Goal: Find specific page/section: Find specific page/section

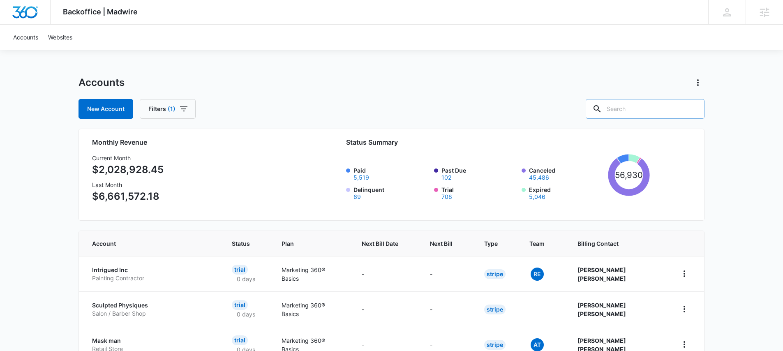
click at [648, 107] on input "text" at bounding box center [645, 109] width 119 height 20
type input "gridiron"
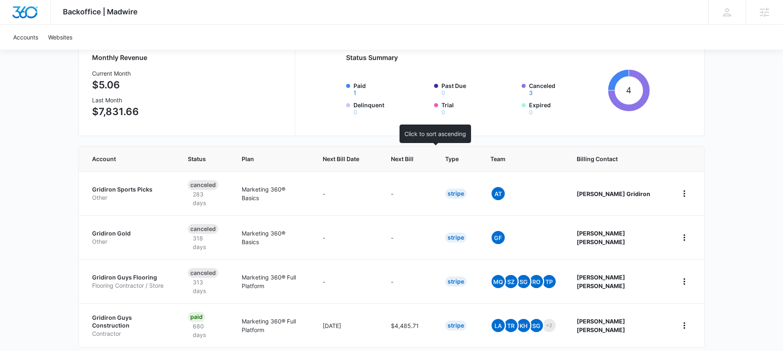
scroll to position [85, 0]
click at [154, 313] on p "Gridiron Guys Construction" at bounding box center [130, 321] width 76 height 16
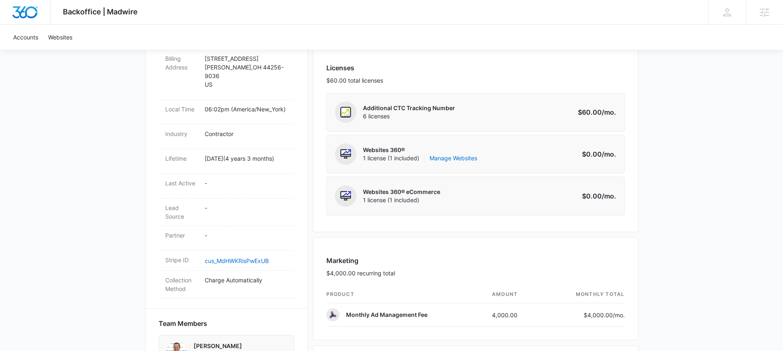
scroll to position [213, 0]
